Goal: Information Seeking & Learning: Check status

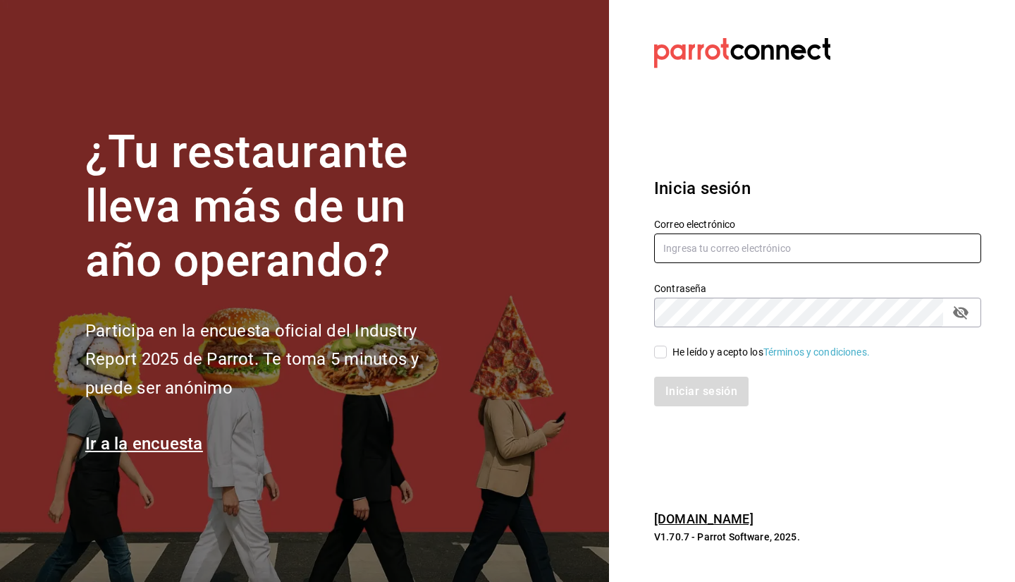
type input "[PERSON_NAME][EMAIL_ADDRESS][DOMAIN_NAME]"
click at [708, 353] on div "He leído y acepto los Términos y condiciones." at bounding box center [770, 352] width 197 height 15
click at [667, 353] on input "He leído y acepto los Términos y condiciones." at bounding box center [660, 351] width 13 height 13
checkbox input "true"
click at [709, 398] on button "Iniciar sesión" at bounding box center [702, 391] width 96 height 30
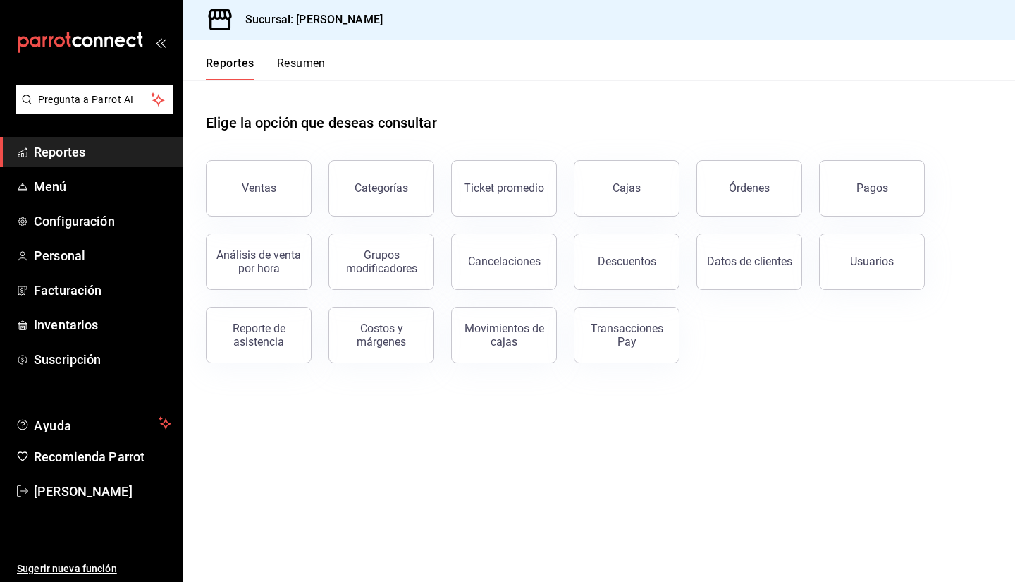
click at [319, 64] on button "Resumen" at bounding box center [301, 68] width 49 height 24
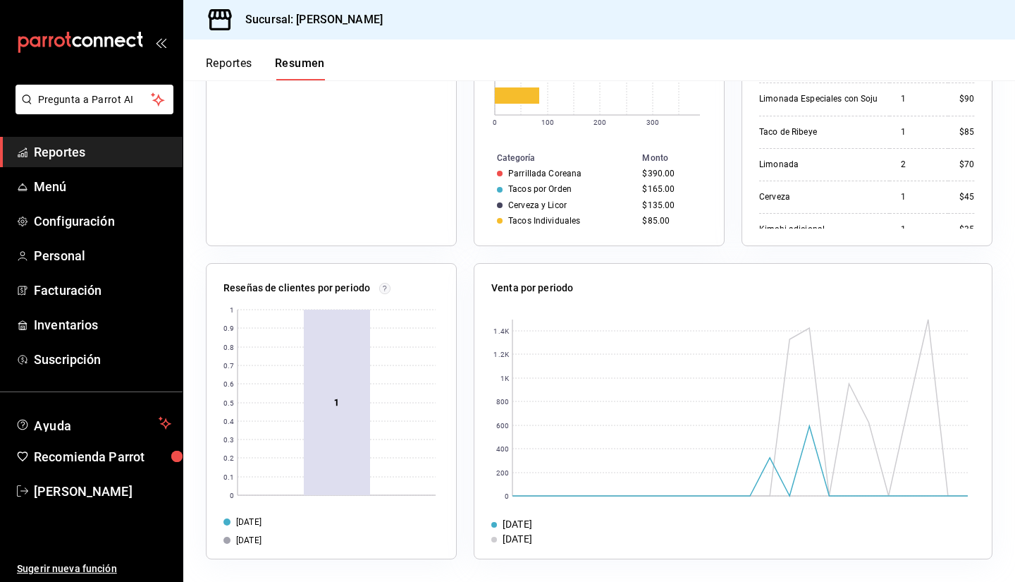
scroll to position [214, 0]
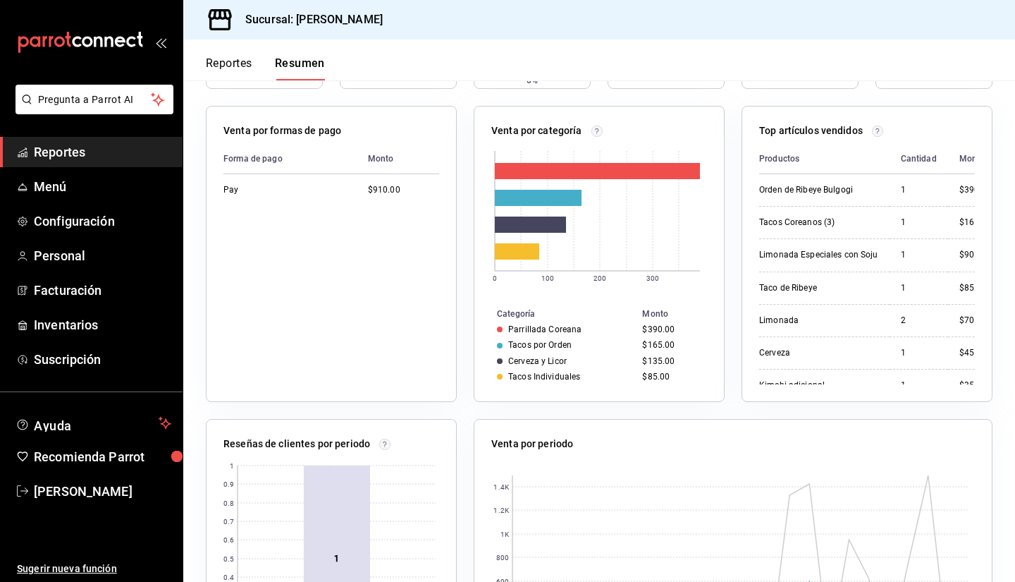
click at [997, 382] on div "Venta total $910.00 -86% Órdenes abiertas 1 0% Venta órdenes abiertas $960.00 0…" at bounding box center [599, 380] width 832 height 715
drag, startPoint x: 997, startPoint y: 382, endPoint x: 983, endPoint y: 283, distance: 100.4
click at [983, 283] on div "Venta total $910.00 -86% Órdenes abiertas 1 0% Venta órdenes abiertas $960.00 0…" at bounding box center [599, 380] width 832 height 715
